Goal: Task Accomplishment & Management: Complete application form

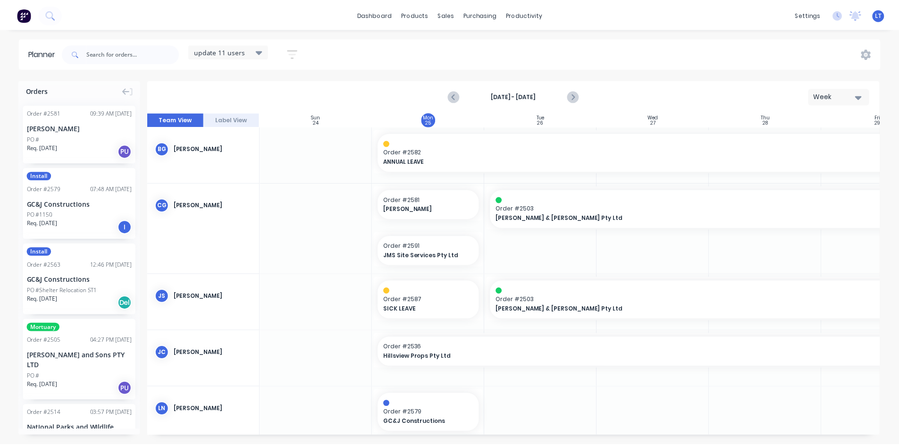
scroll to position [92, 92]
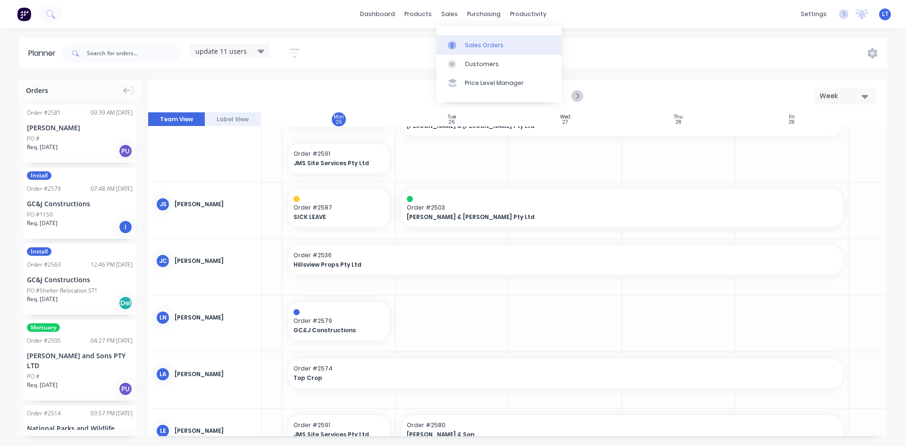
click at [482, 48] on div "Sales Orders" at bounding box center [484, 45] width 39 height 8
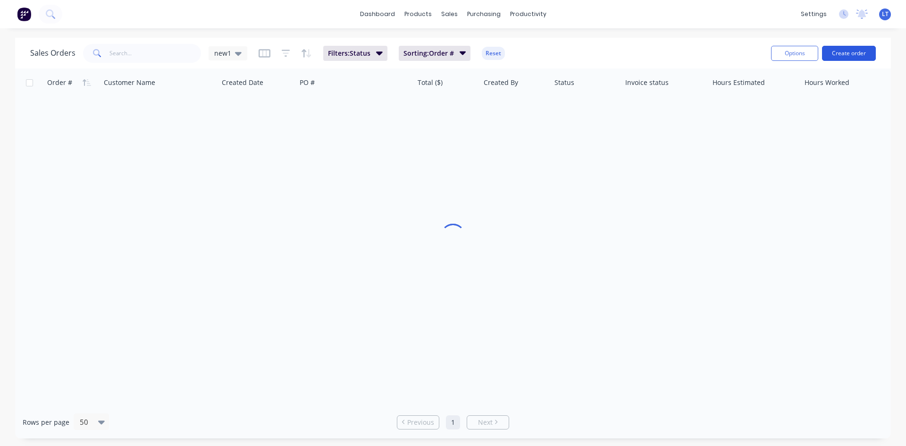
click at [855, 53] on button "Create order" at bounding box center [849, 53] width 54 height 15
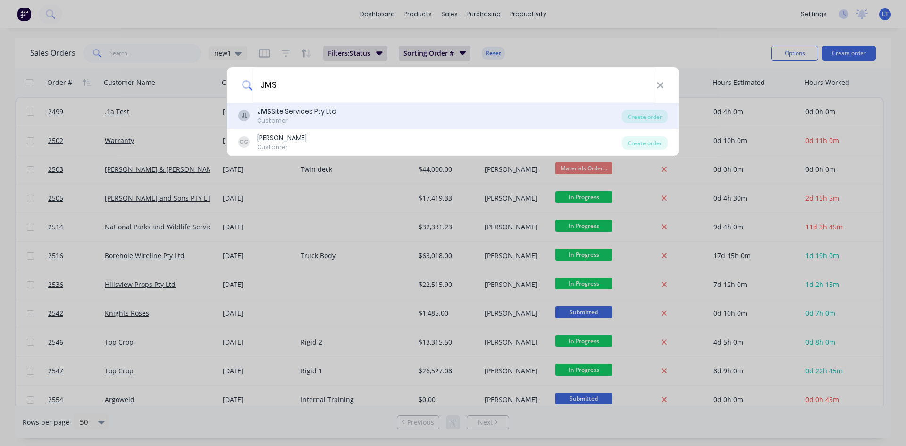
type input "JMS"
click at [300, 107] on div "JMS Site Services Pty Ltd" at bounding box center [296, 112] width 79 height 10
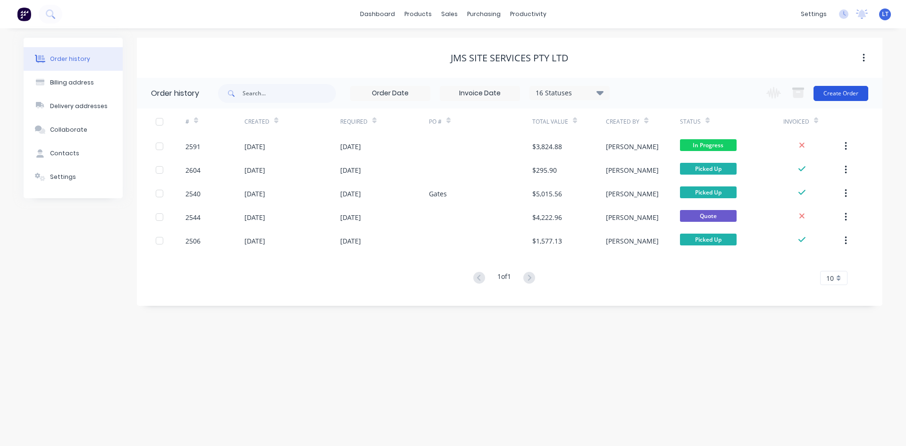
click at [837, 93] on button "Create Order" at bounding box center [840, 93] width 55 height 15
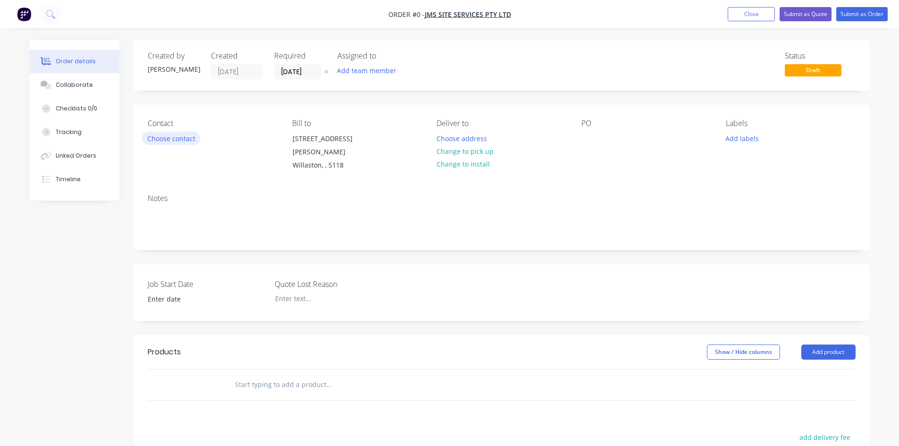
click at [181, 132] on button "Choose contact" at bounding box center [171, 138] width 58 height 13
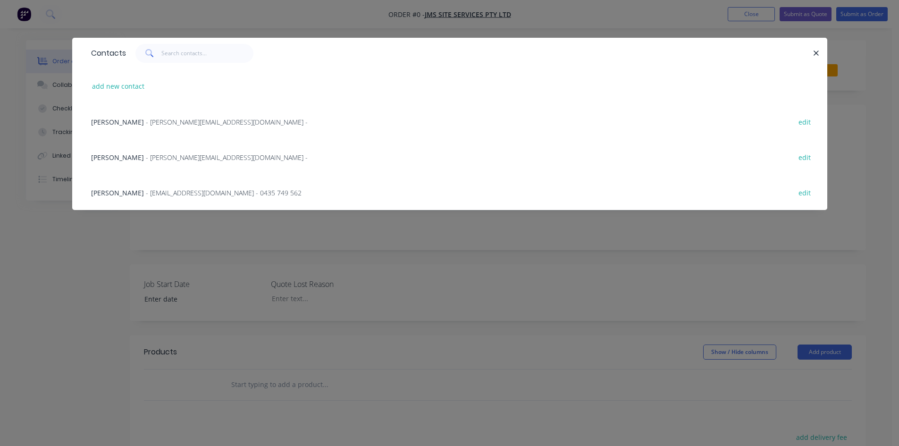
click at [121, 159] on span "[PERSON_NAME]" at bounding box center [117, 157] width 53 height 9
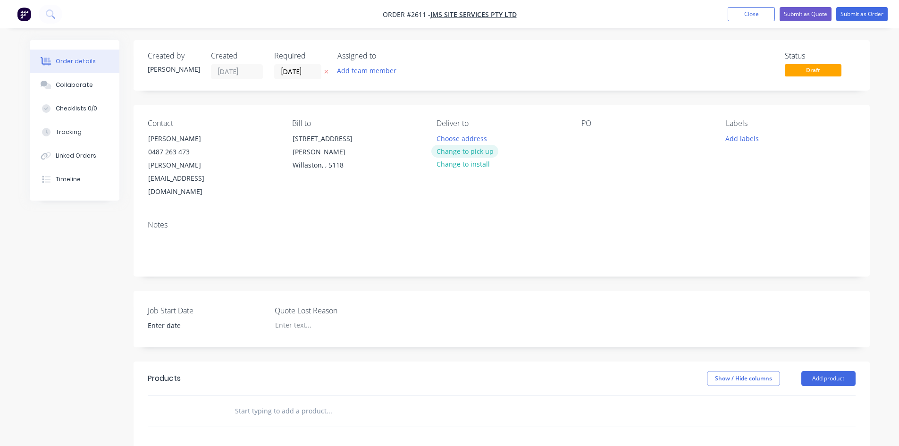
click at [464, 155] on button "Change to pick up" at bounding box center [464, 151] width 67 height 13
click at [273, 401] on input "text" at bounding box center [328, 410] width 189 height 19
click at [822, 371] on button "Add product" at bounding box center [828, 378] width 54 height 15
click at [786, 395] on div "Product catalogue" at bounding box center [810, 402] width 73 height 14
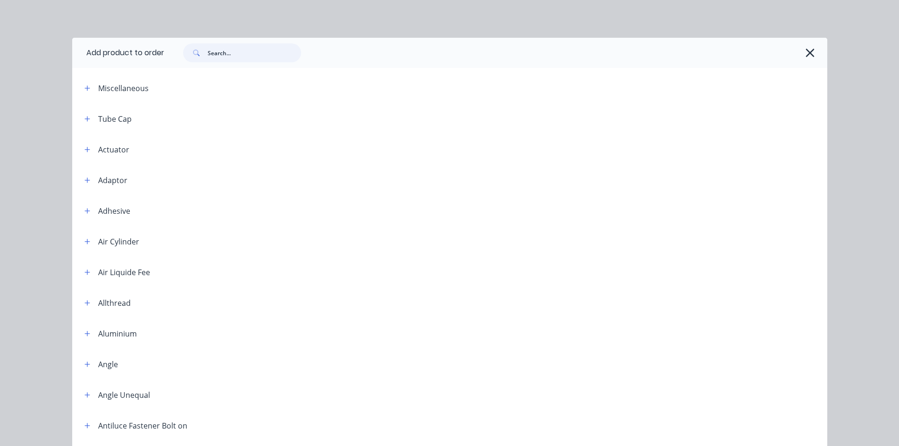
click at [219, 58] on input "text" at bounding box center [254, 52] width 93 height 19
type input "labour kit"
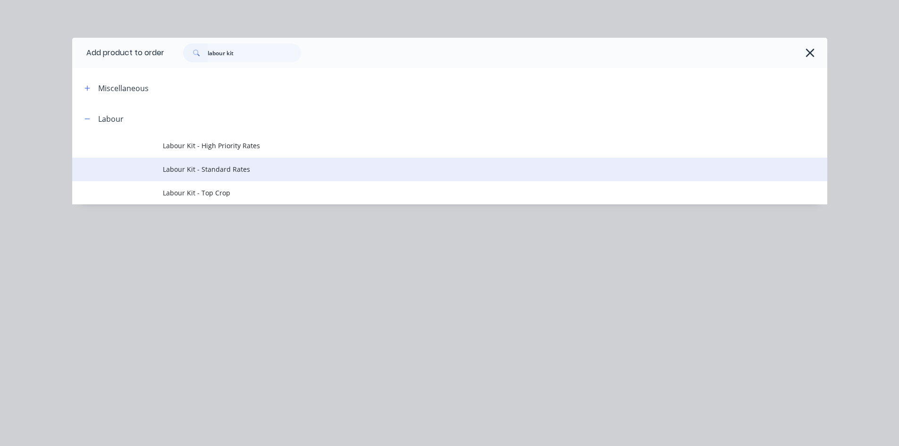
click at [220, 168] on span "Labour Kit - Standard Rates" at bounding box center [428, 169] width 531 height 10
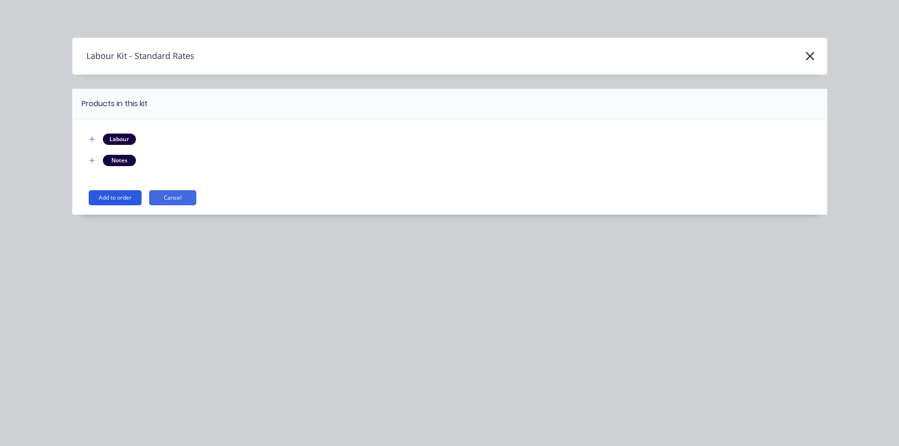
click at [112, 196] on button "Add to order" at bounding box center [115, 197] width 53 height 15
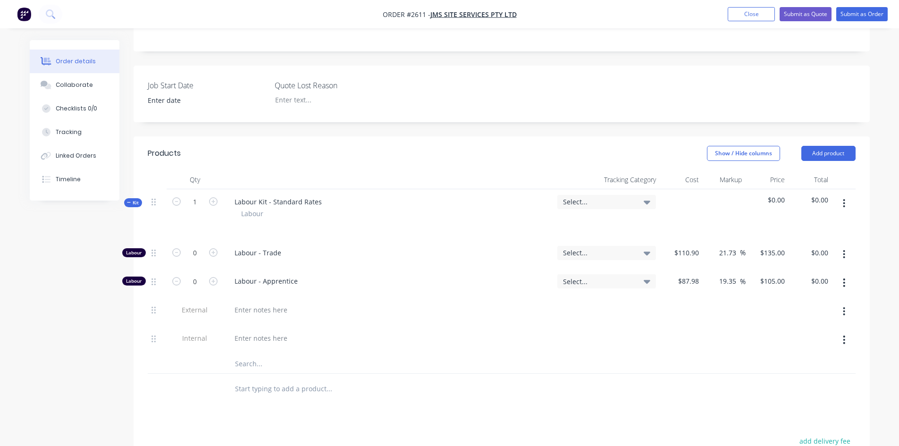
scroll to position [236, 0]
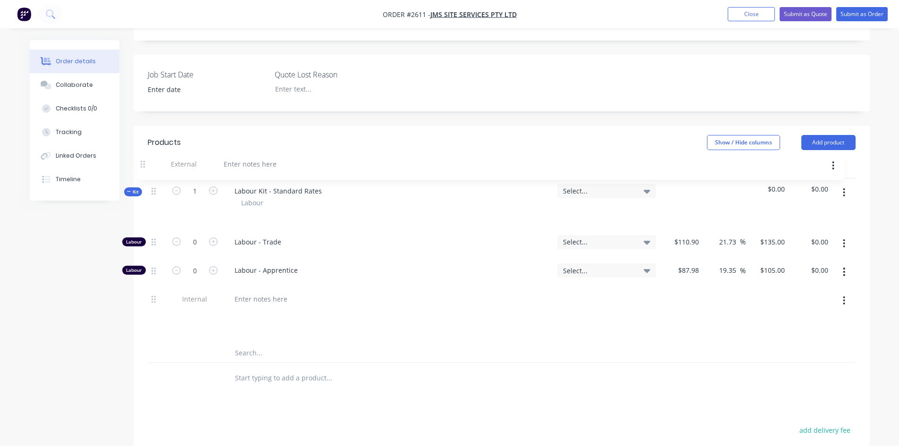
drag, startPoint x: 152, startPoint y: 273, endPoint x: 143, endPoint y: 160, distance: 113.6
click at [143, 160] on div "Qty Tracking Category Cost Markup Price Total Kit 1 Labour Kit - Standard Rates…" at bounding box center [502, 276] width 736 height 234
click at [274, 292] on div at bounding box center [261, 299] width 68 height 14
click at [214, 186] on icon "button" at bounding box center [213, 190] width 8 height 8
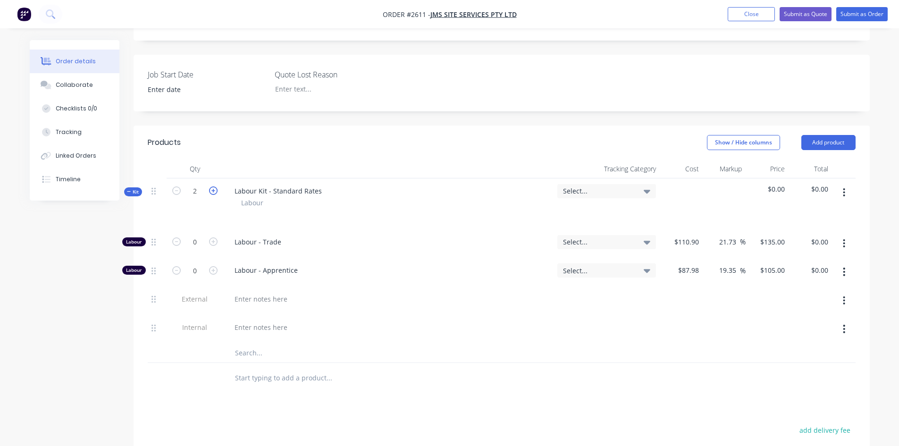
type input "3"
click at [248, 292] on div at bounding box center [261, 299] width 68 height 14
click at [259, 292] on div at bounding box center [261, 299] width 68 height 14
click at [255, 292] on div at bounding box center [261, 299] width 68 height 14
click at [257, 320] on div at bounding box center [261, 327] width 68 height 14
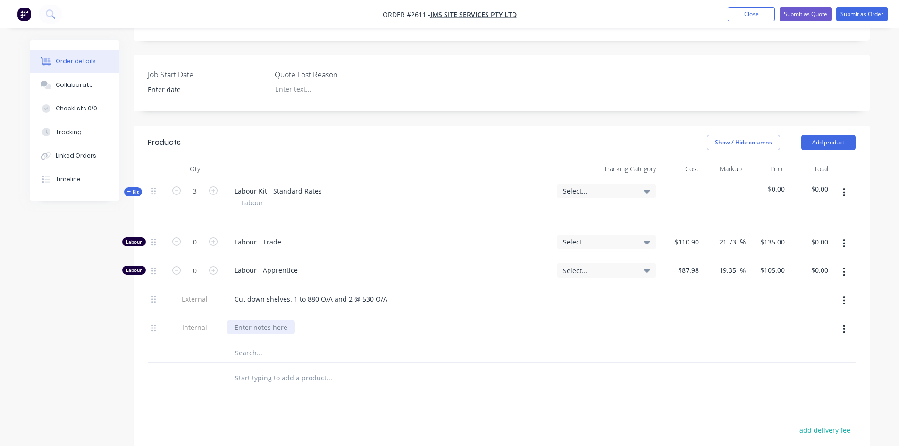
click at [254, 320] on div at bounding box center [261, 327] width 68 height 14
click at [243, 320] on div at bounding box center [261, 327] width 68 height 14
click at [333, 320] on div "Cut down and fold as supplied. will need to stitch in a section on the 2 shorte…" at bounding box center [369, 327] width 285 height 14
